Goal: Transaction & Acquisition: Purchase product/service

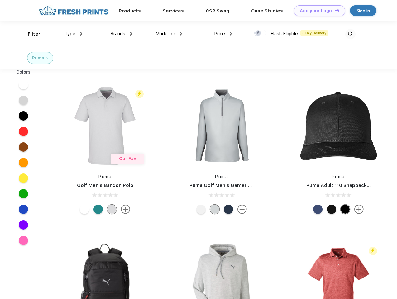
scroll to position [0, 0]
click at [318, 11] on link "Add your Logo Design Tool" at bounding box center [319, 10] width 51 height 11
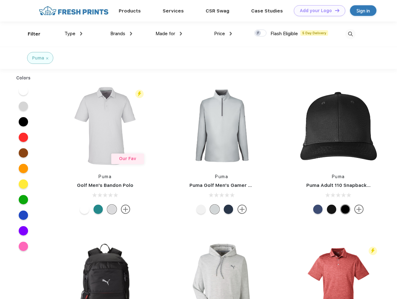
click at [0, 0] on div "Design Tool" at bounding box center [0, 0] width 0 height 0
click at [335, 10] on link "Add your Logo Design Tool" at bounding box center [319, 10] width 51 height 11
click at [30, 34] on div "Filter" at bounding box center [34, 34] width 13 height 7
click at [74, 34] on span "Type" at bounding box center [70, 34] width 11 height 6
click at [121, 34] on span "Brands" at bounding box center [117, 34] width 15 height 6
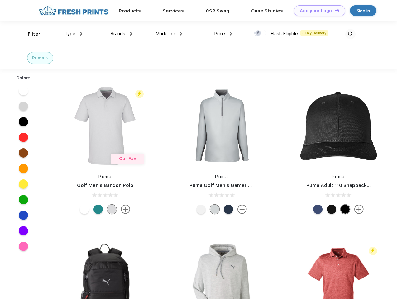
click at [169, 34] on span "Made for" at bounding box center [166, 34] width 20 height 6
click at [223, 34] on span "Price" at bounding box center [219, 34] width 11 height 6
click at [261, 33] on div at bounding box center [261, 33] width 12 height 7
click at [259, 33] on input "checkbox" at bounding box center [257, 31] width 4 height 4
click at [351, 34] on img at bounding box center [351, 34] width 10 height 10
